Goal: Information Seeking & Learning: Learn about a topic

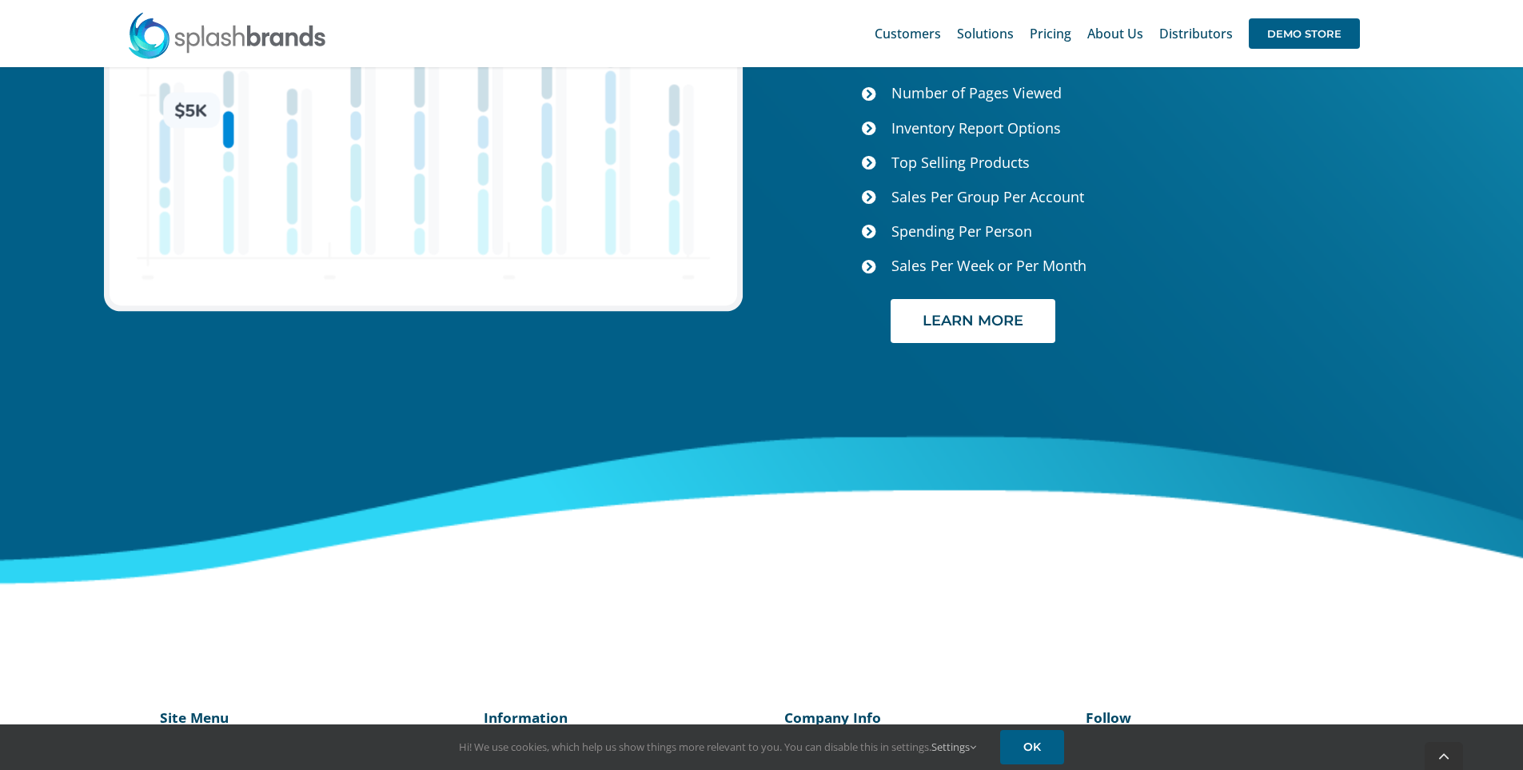
scroll to position [6689, 0]
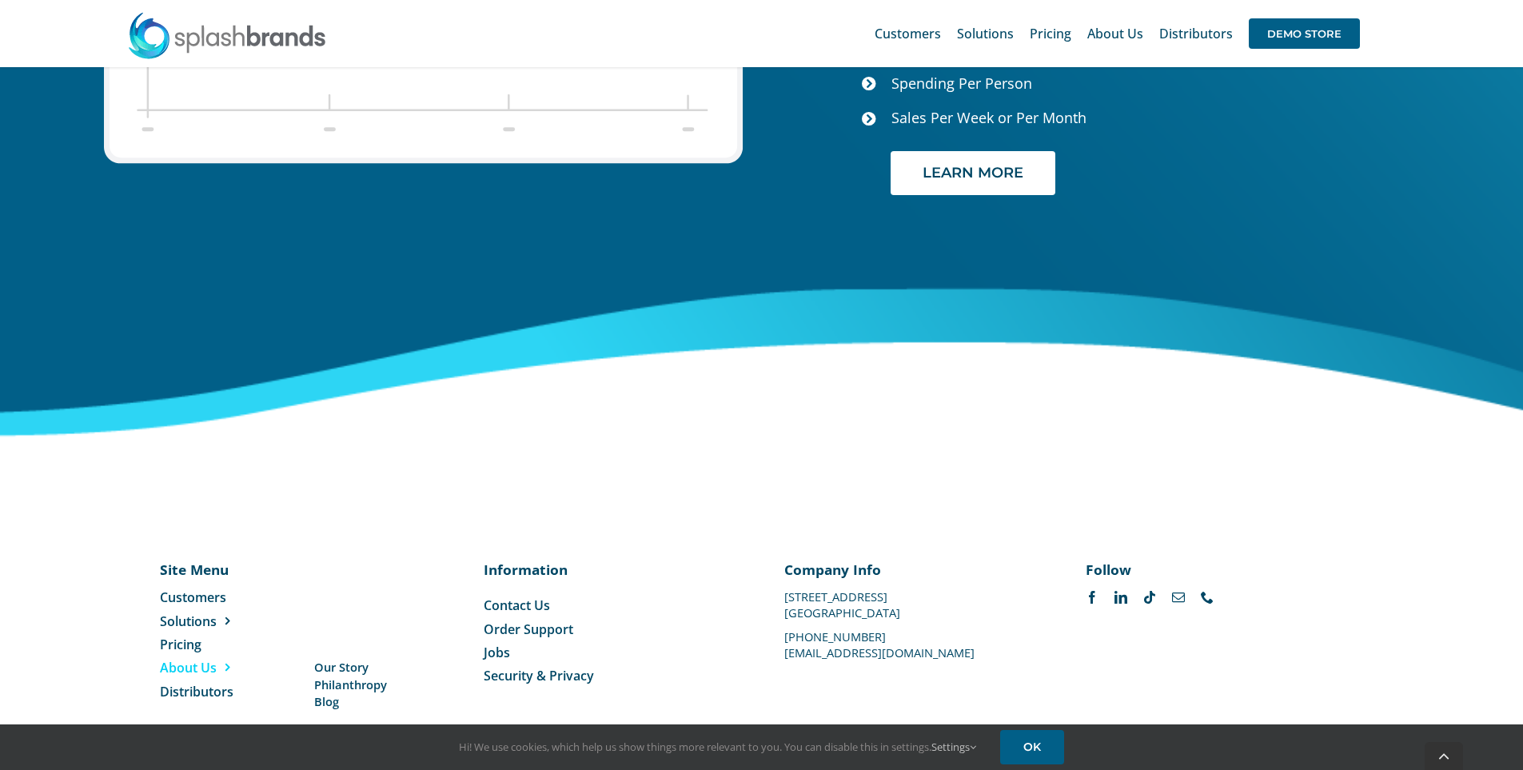
click at [193, 659] on span "About Us" at bounding box center [188, 668] width 57 height 18
click at [338, 659] on span "Our Story" at bounding box center [341, 667] width 54 height 17
